Goal: Task Accomplishment & Management: Manage account settings

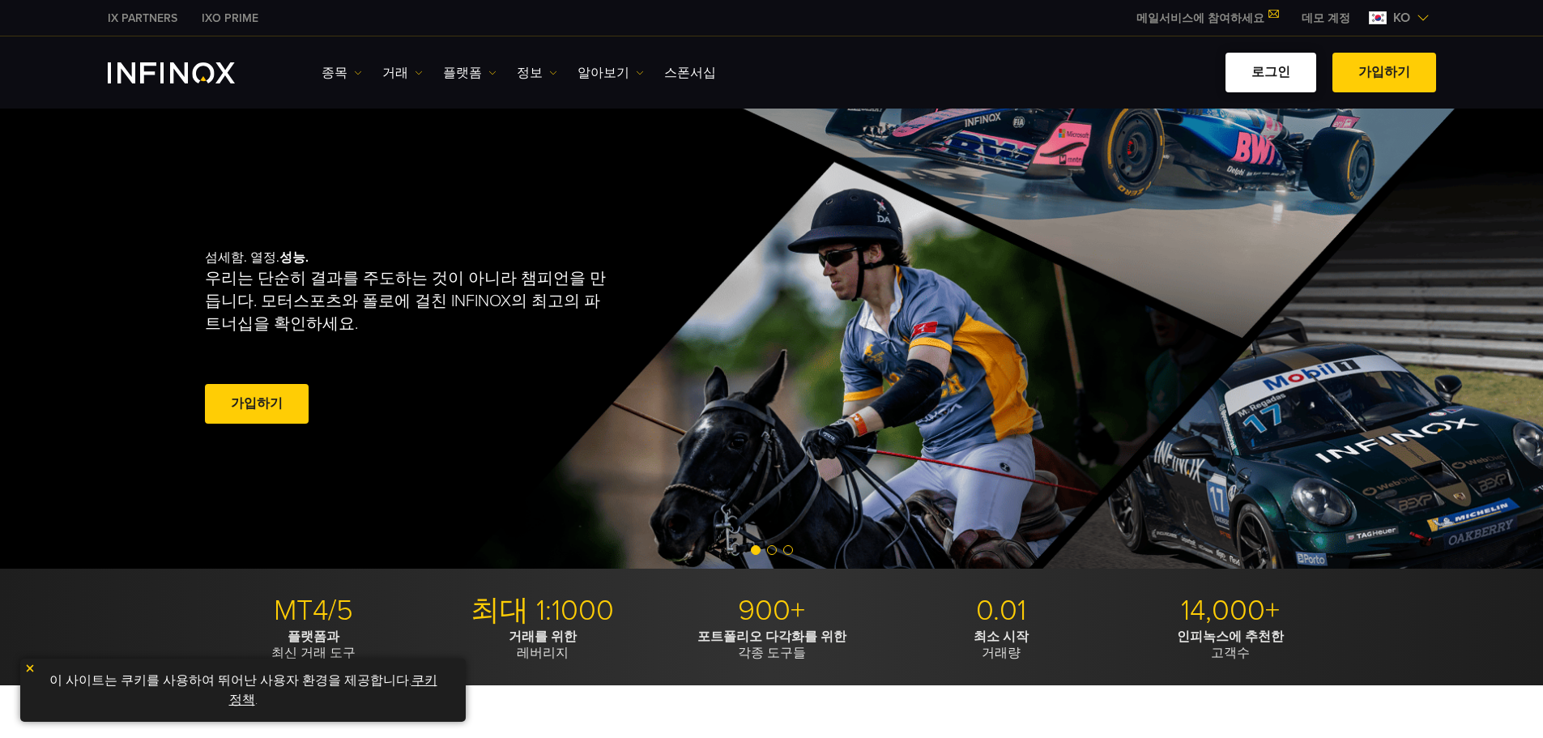
drag, startPoint x: 0, startPoint y: 0, endPoint x: 1272, endPoint y: 83, distance: 1274.7
click at [1272, 83] on link "로그인" at bounding box center [1271, 73] width 91 height 40
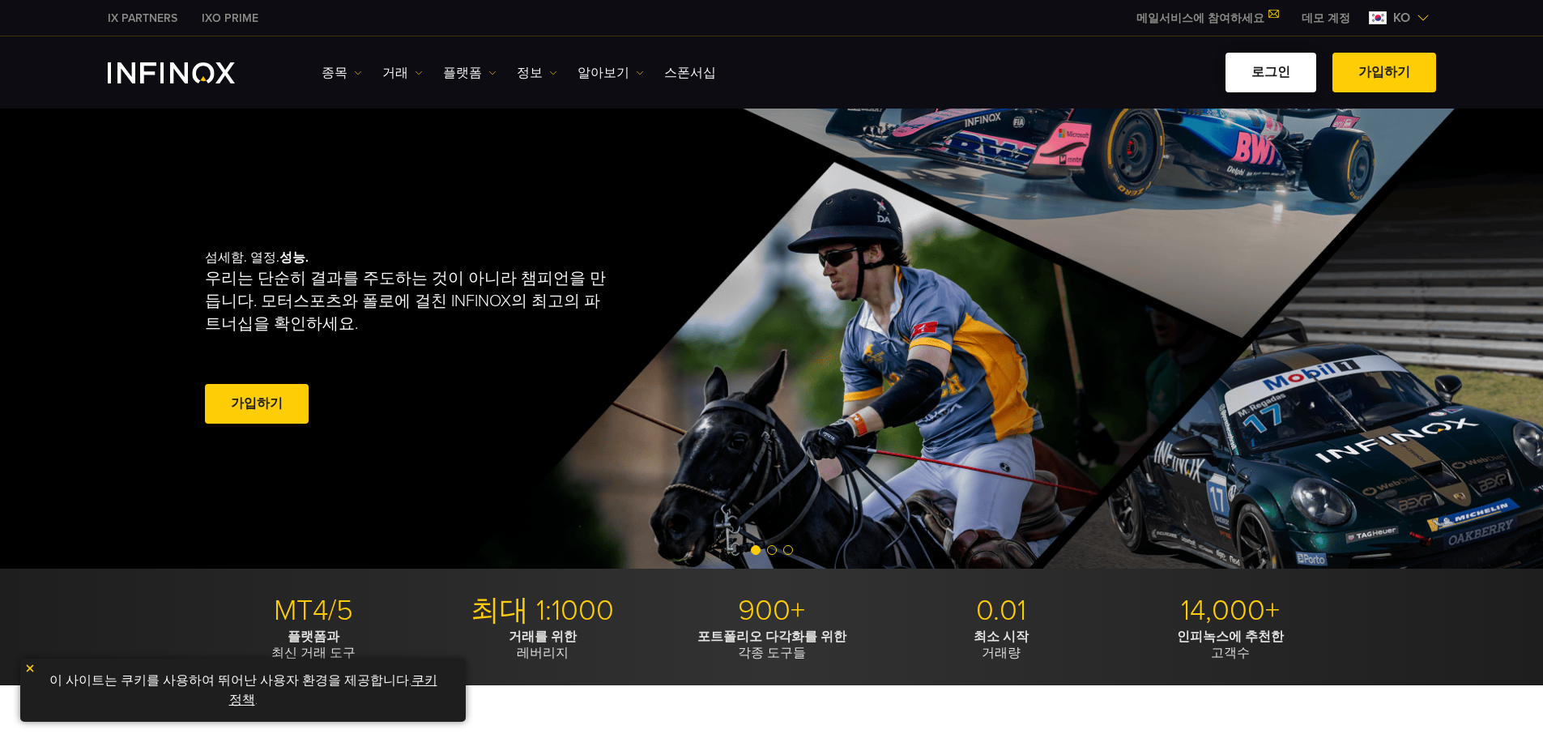
click at [1272, 83] on link "로그인" at bounding box center [1271, 73] width 91 height 40
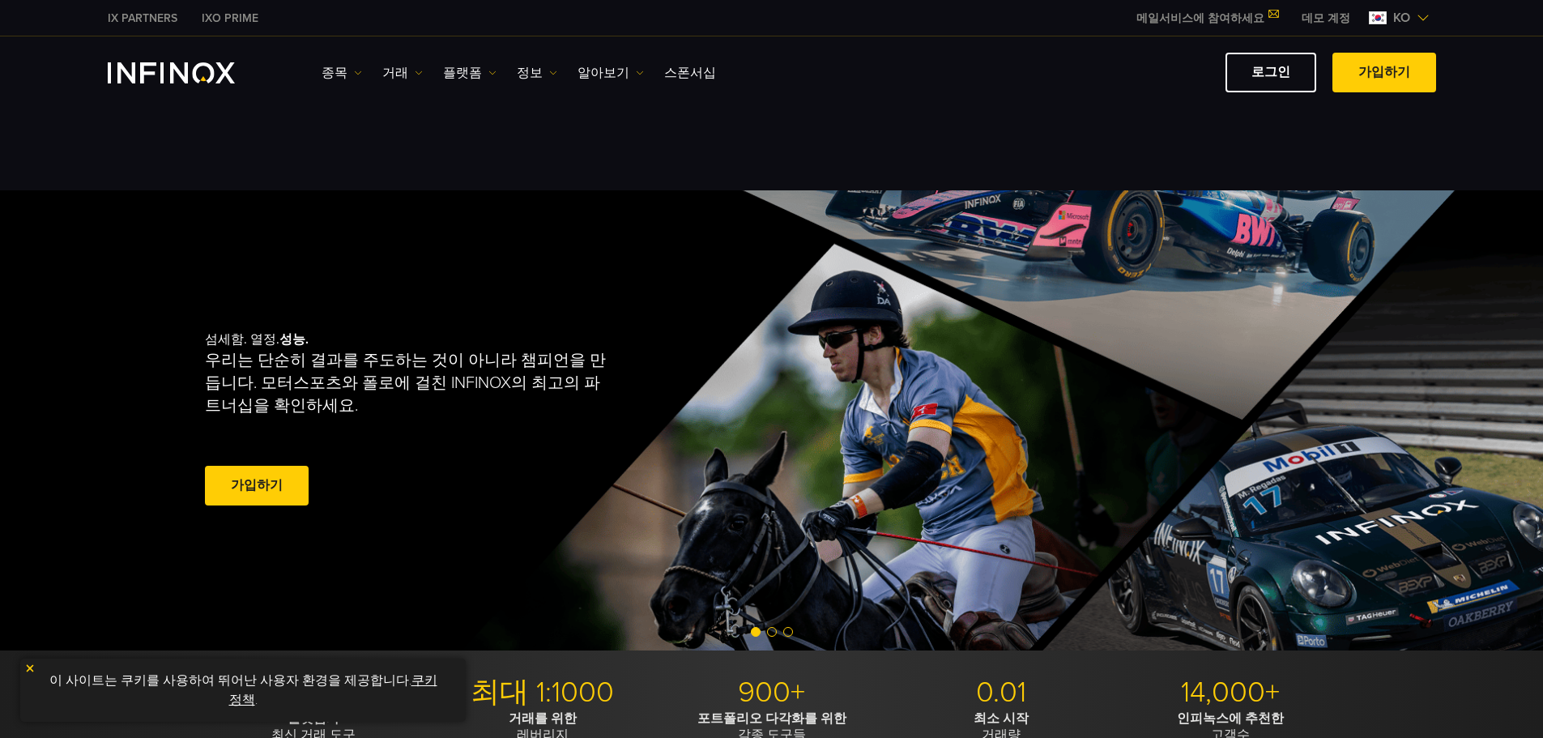
click at [763, 70] on link "로그인" at bounding box center [1271, 73] width 91 height 40
